Goal: Task Accomplishment & Management: Use online tool/utility

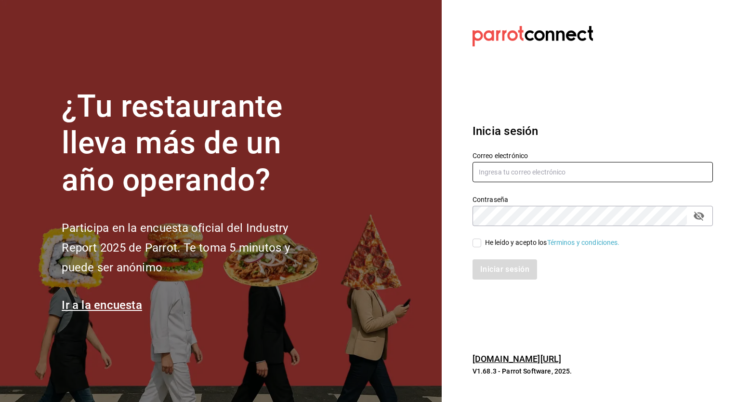
type input "[PERSON_NAME][EMAIL_ADDRESS][PERSON_NAME][DOMAIN_NAME]"
click at [481, 244] on input "He leído y acepto los Términos y condiciones." at bounding box center [477, 242] width 9 height 9
checkbox input "true"
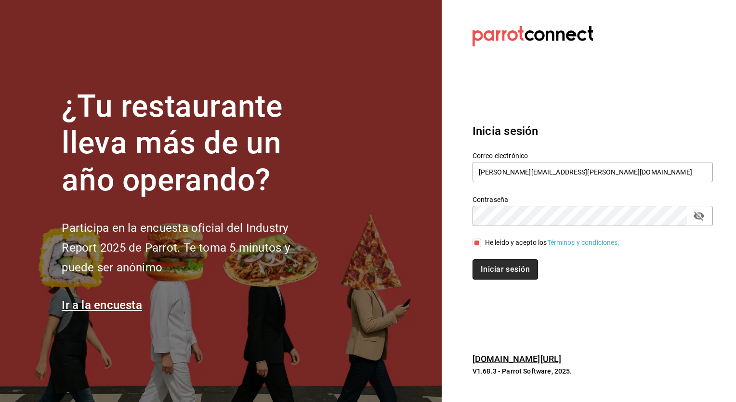
click at [495, 263] on button "Iniciar sesión" at bounding box center [506, 269] width 66 height 20
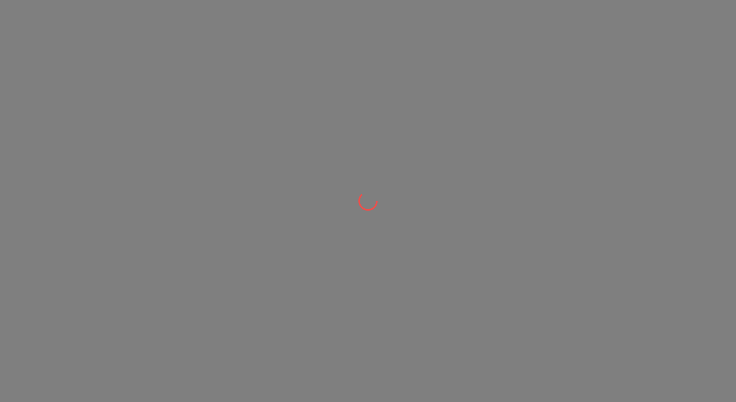
click at [495, 263] on div at bounding box center [368, 201] width 736 height 402
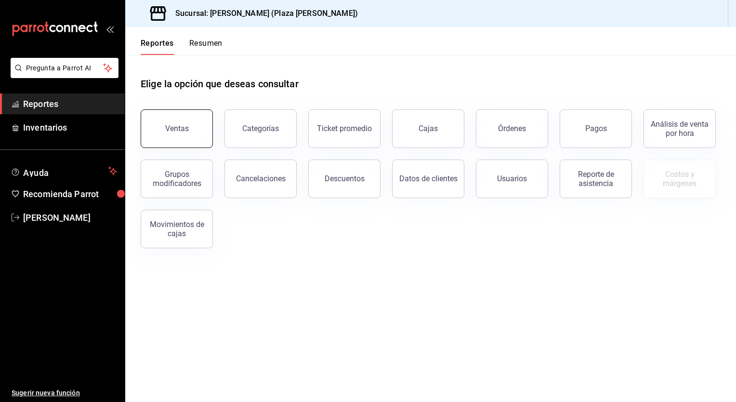
click at [200, 127] on button "Ventas" at bounding box center [177, 128] width 72 height 39
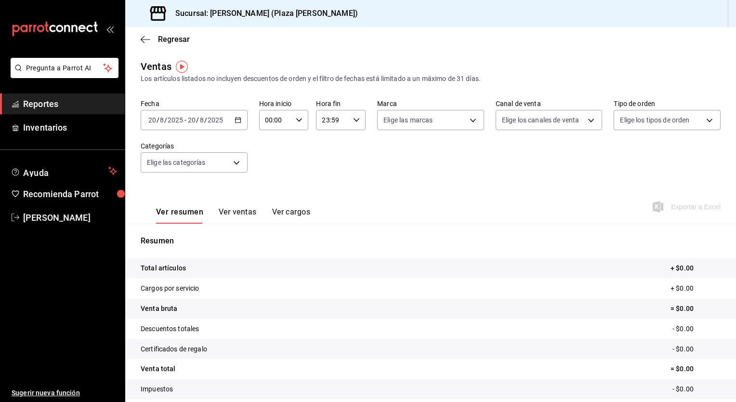
click at [239, 128] on div "2025-08-20 20 / 8 / 2025 - 2025-08-20 20 / 8 / 2025" at bounding box center [194, 120] width 107 height 20
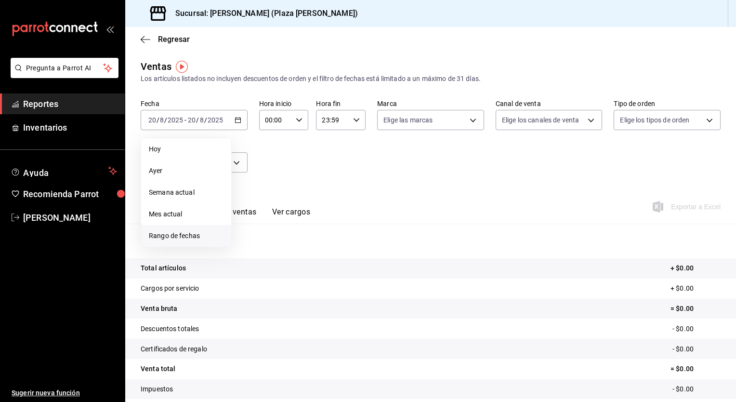
click at [182, 242] on li "Rango de fechas" at bounding box center [186, 236] width 90 height 22
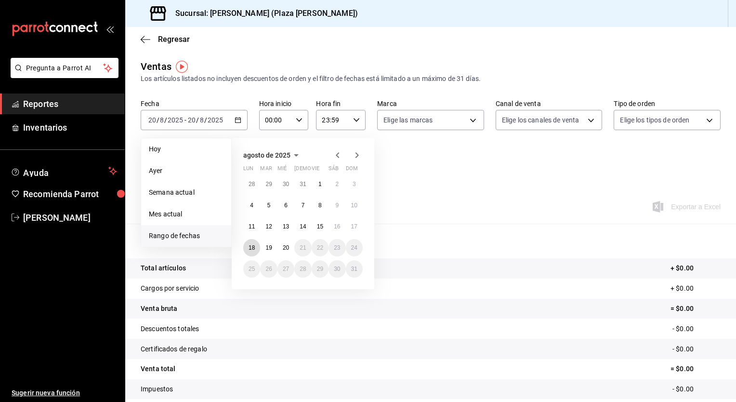
click at [249, 245] on abbr "18" at bounding box center [252, 247] width 6 height 7
click at [287, 246] on abbr "20" at bounding box center [286, 247] width 6 height 7
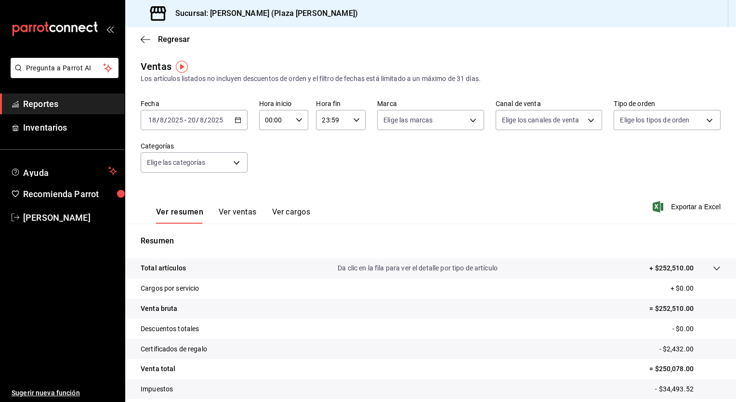
click at [299, 120] on icon "button" at bounding box center [299, 120] width 7 height 7
click at [272, 192] on span "02" at bounding box center [269, 191] width 9 height 8
click at [297, 117] on div at bounding box center [368, 201] width 736 height 402
click at [297, 117] on div "00 01 02 03 04 05 06 07 08 09 10 11 12 13 14 15 16 17 18 19 20 21 22 23 00 01 0…" at bounding box center [368, 202] width 736 height 399
click at [297, 117] on icon "button" at bounding box center [299, 120] width 7 height 7
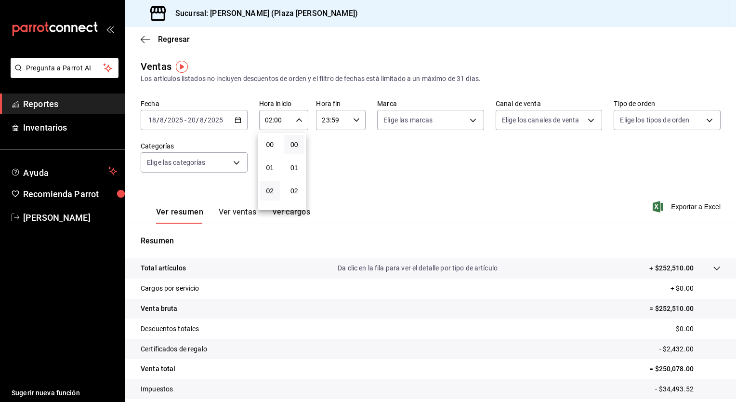
scroll to position [47, 0]
click at [274, 198] on button "04" at bounding box center [270, 190] width 21 height 19
click at [300, 119] on div at bounding box center [368, 201] width 736 height 402
click at [300, 119] on icon "button" at bounding box center [299, 120] width 7 height 7
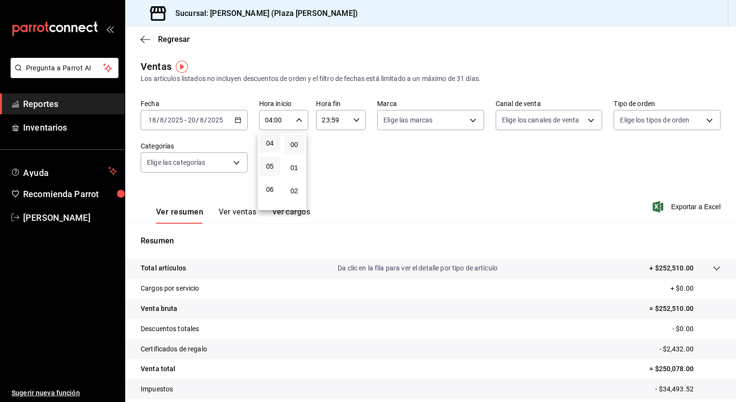
click at [271, 162] on button "05" at bounding box center [270, 166] width 21 height 19
type input "05:00"
click at [333, 121] on div at bounding box center [368, 201] width 736 height 402
click at [336, 121] on input "23:59" at bounding box center [332, 119] width 33 height 19
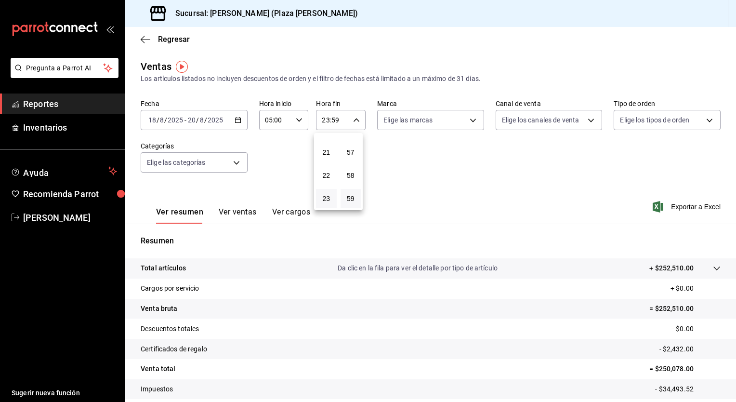
click at [336, 121] on div at bounding box center [368, 201] width 736 height 402
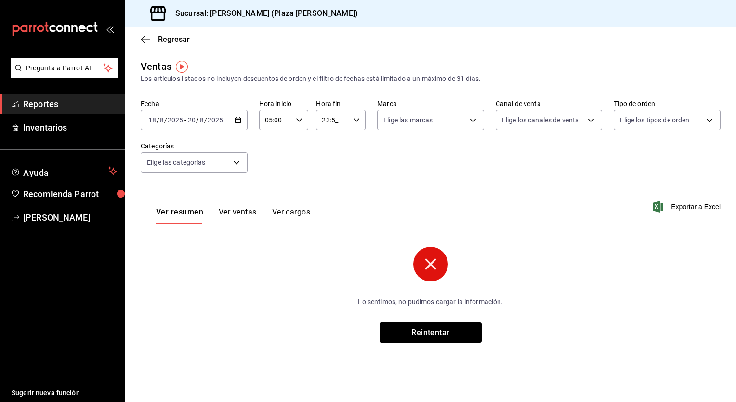
click at [328, 122] on input "23:5_" at bounding box center [332, 119] width 33 height 19
click at [328, 122] on div at bounding box center [368, 201] width 736 height 402
click at [359, 118] on icon "button" at bounding box center [356, 120] width 7 height 7
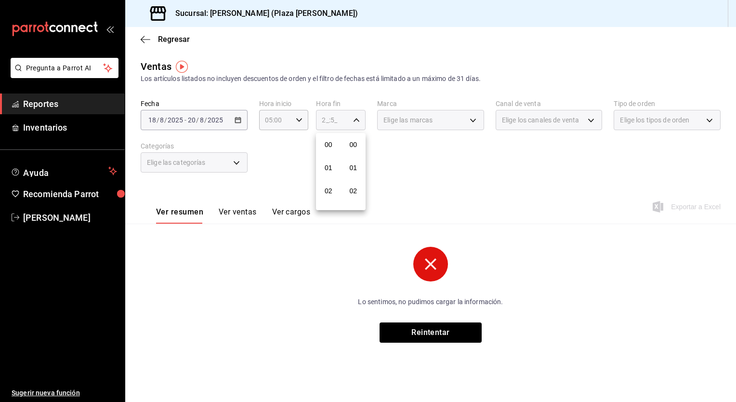
click at [359, 118] on div at bounding box center [368, 201] width 736 height 402
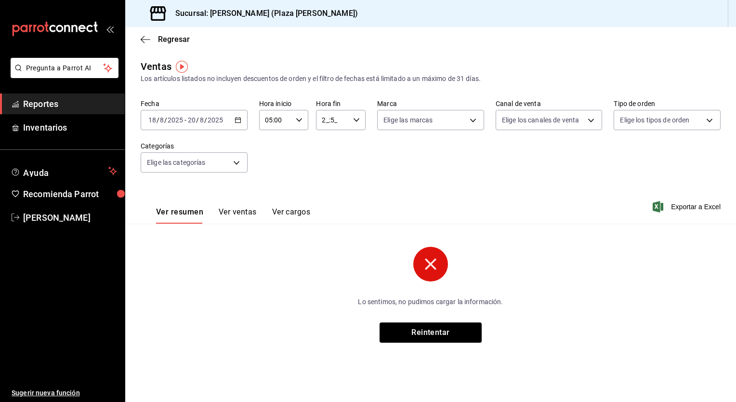
click at [359, 118] on icon "button" at bounding box center [356, 120] width 7 height 7
click at [331, 184] on button "02" at bounding box center [328, 190] width 21 height 19
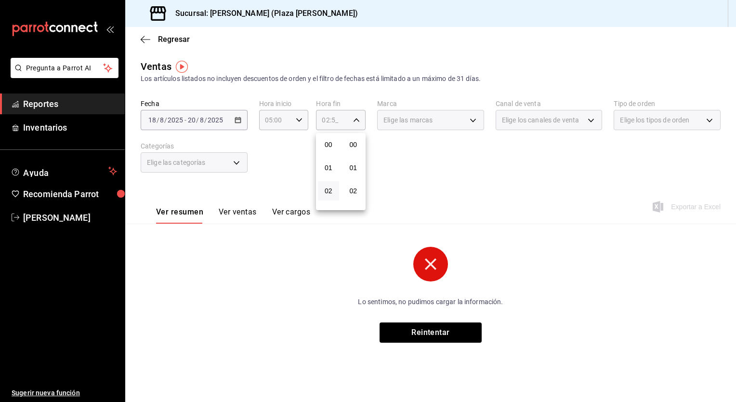
click at [355, 116] on div at bounding box center [368, 201] width 736 height 402
click at [355, 116] on div "02:5_ Hora fin" at bounding box center [341, 120] width 50 height 20
click at [333, 183] on button "04" at bounding box center [328, 190] width 21 height 19
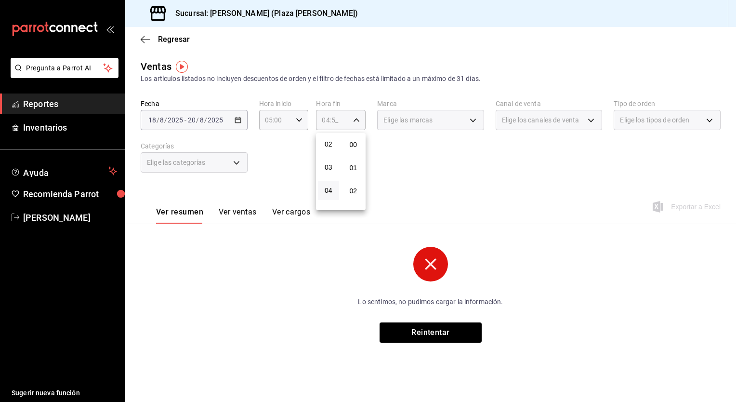
click at [358, 117] on div at bounding box center [368, 201] width 736 height 402
click at [358, 117] on icon "button" at bounding box center [356, 120] width 7 height 7
click at [333, 163] on button "05" at bounding box center [328, 166] width 21 height 19
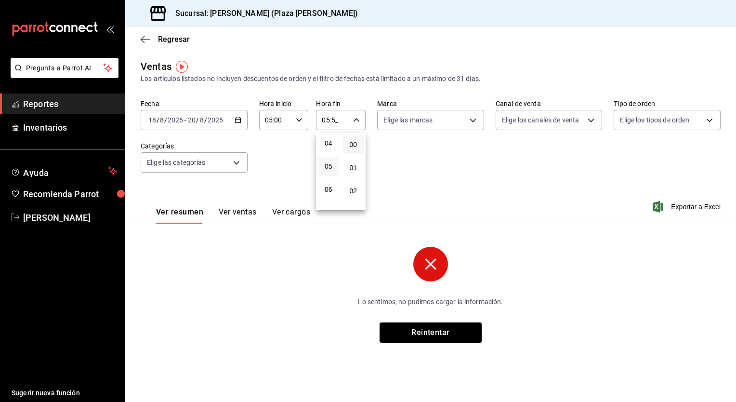
click at [360, 142] on button "00" at bounding box center [353, 144] width 21 height 19
type input "05:00"
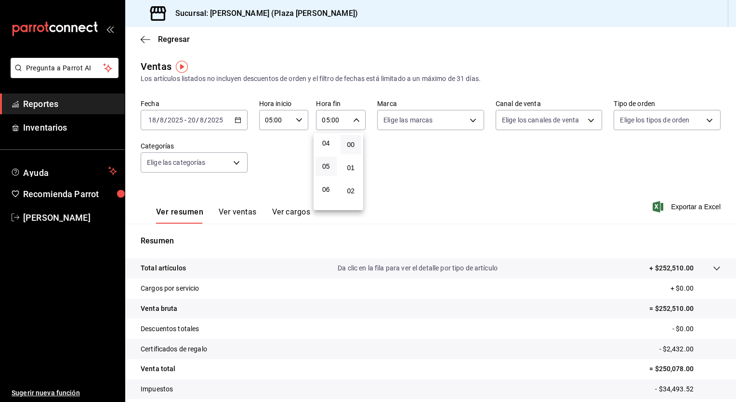
click at [403, 155] on div at bounding box center [368, 201] width 736 height 402
click at [706, 203] on span "Exportar a Excel" at bounding box center [688, 207] width 66 height 12
